Goal: Task Accomplishment & Management: Use online tool/utility

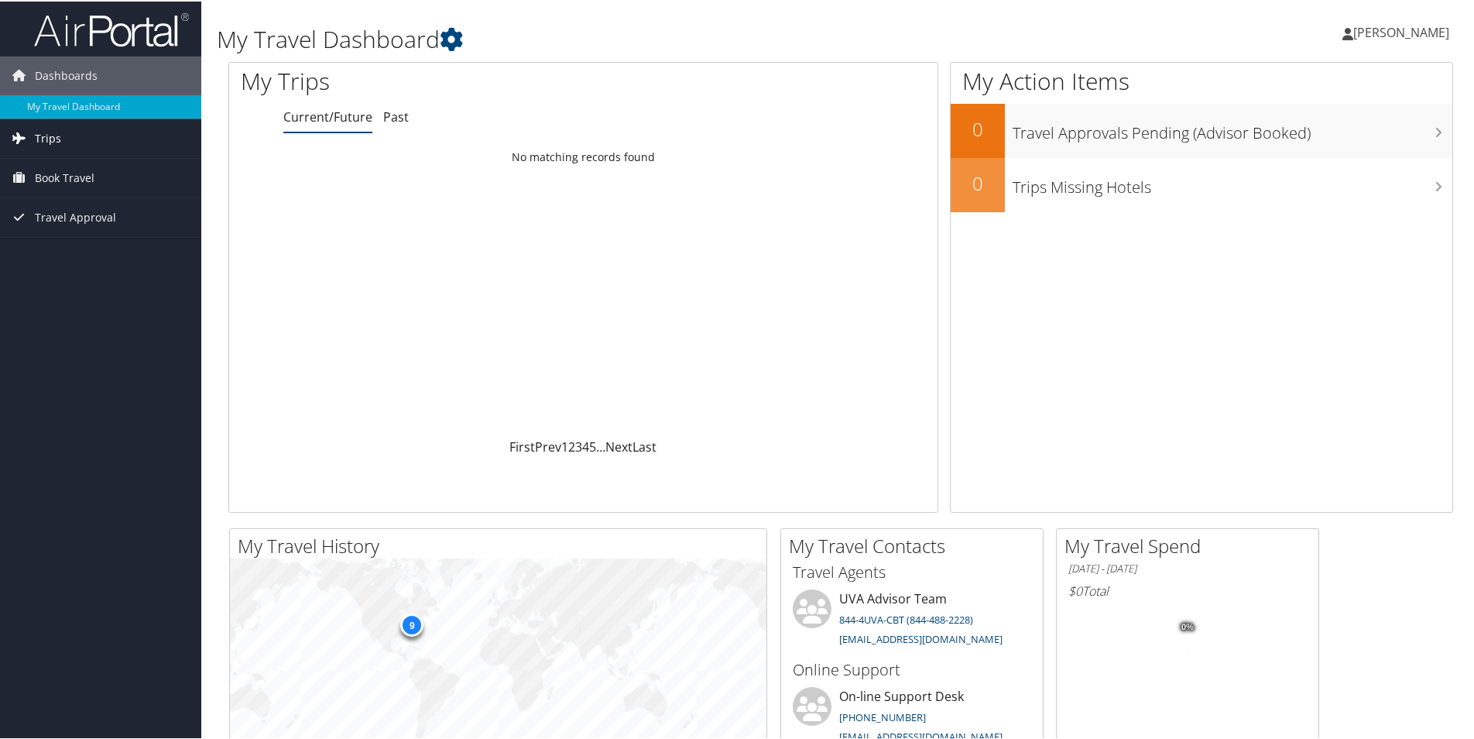
click at [73, 138] on link "Trips" at bounding box center [100, 137] width 201 height 39
click at [99, 161] on link "Current/Future Trips" at bounding box center [100, 167] width 201 height 23
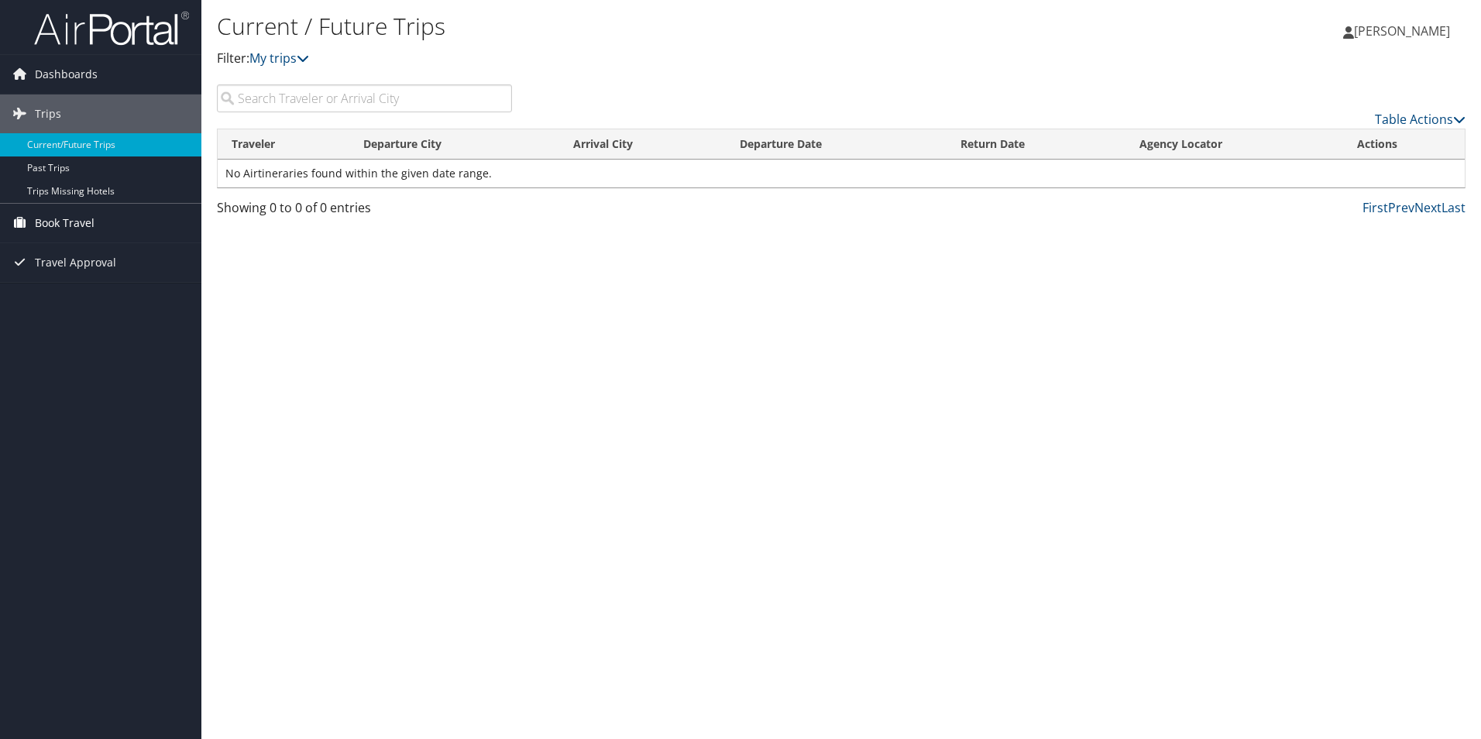
click at [124, 219] on link "Book Travel" at bounding box center [100, 223] width 201 height 39
click at [152, 298] on link "Book/Manage Online Trips" at bounding box center [100, 300] width 201 height 23
click at [104, 300] on link "Book/Manage Online Trips" at bounding box center [100, 300] width 201 height 23
